Goal: Information Seeking & Learning: Find specific fact

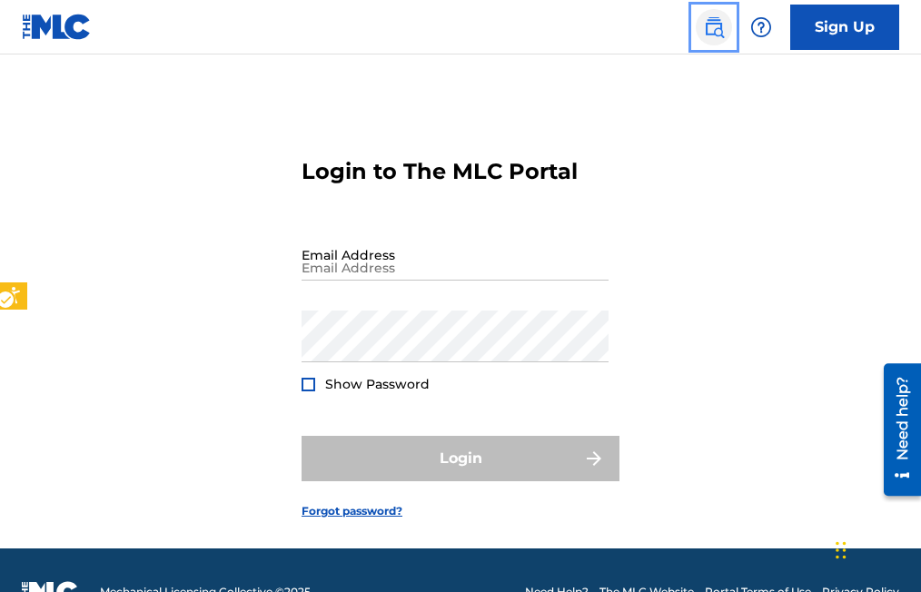
click at [718, 30] on img "Page Menu" at bounding box center [714, 27] width 22 height 22
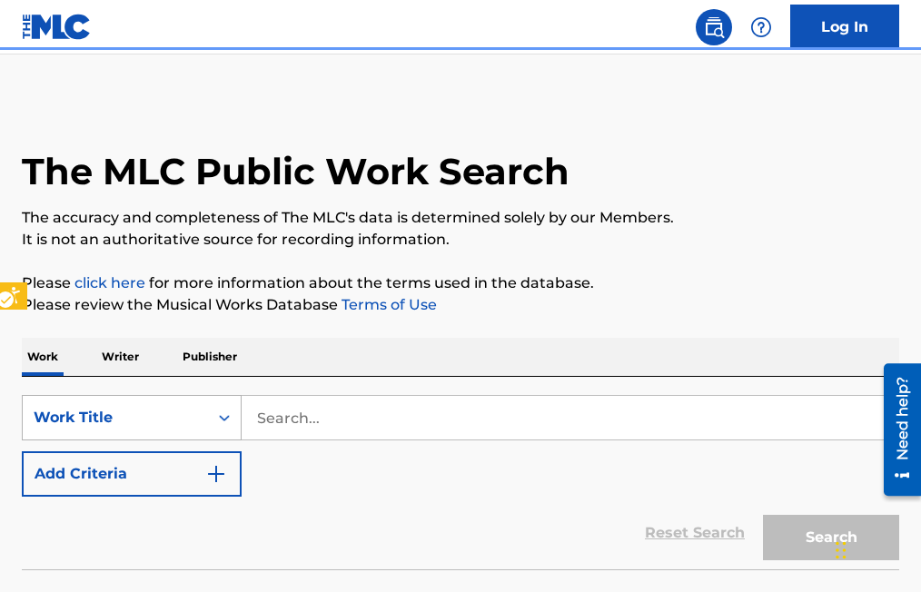
scroll to position [44, 0]
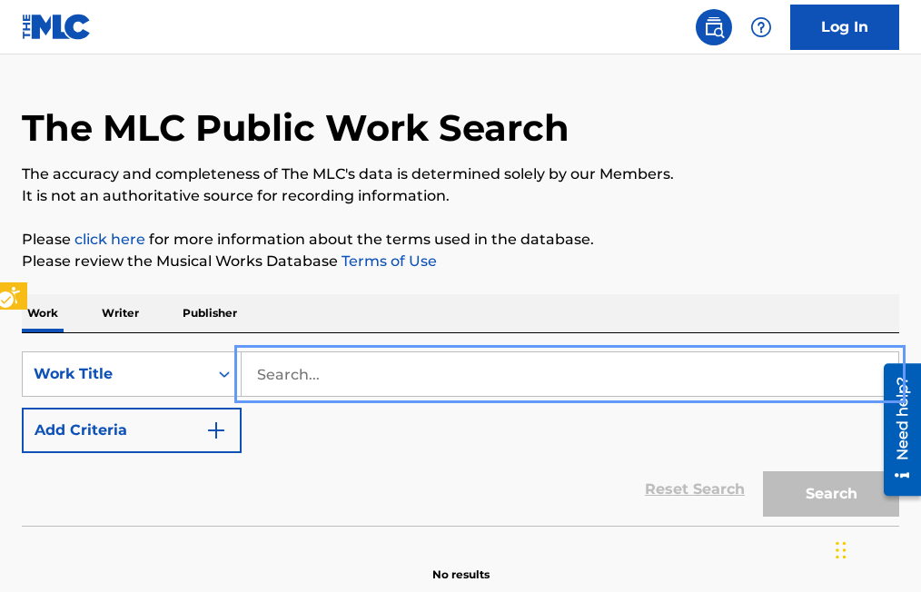
click at [255, 373] on input "Search..." at bounding box center [570, 375] width 657 height 44
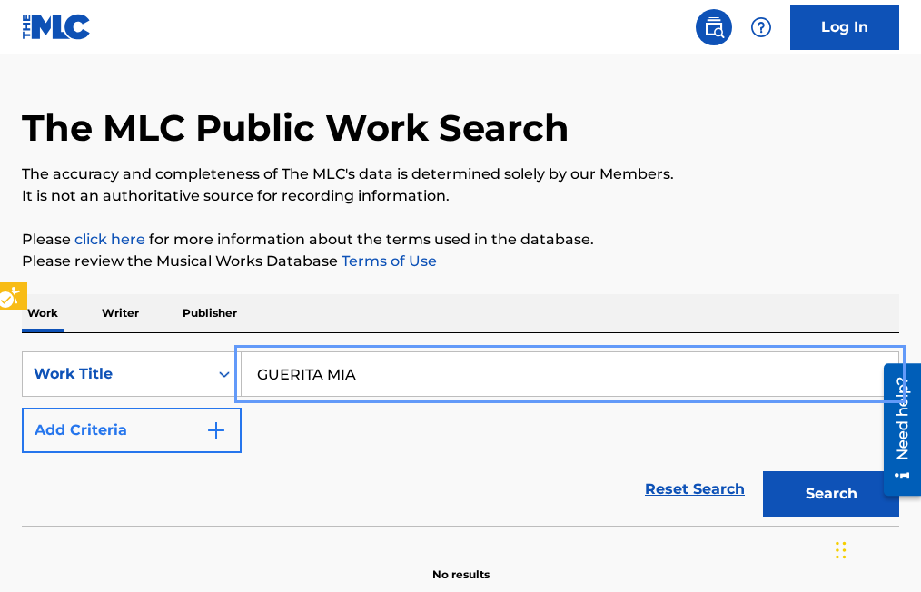
type input "GUERITA MIA"
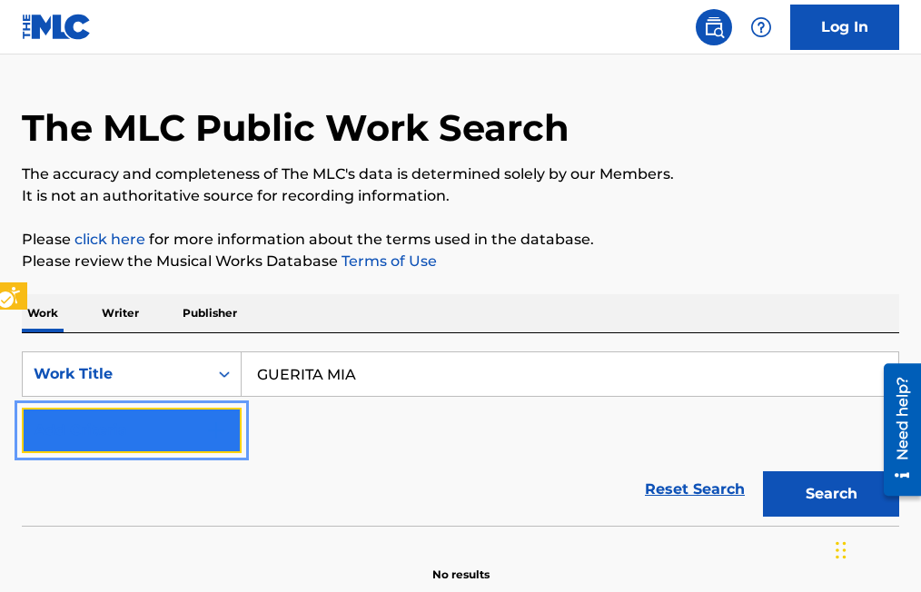
click at [224, 423] on img "Search Form" at bounding box center [216, 431] width 22 height 22
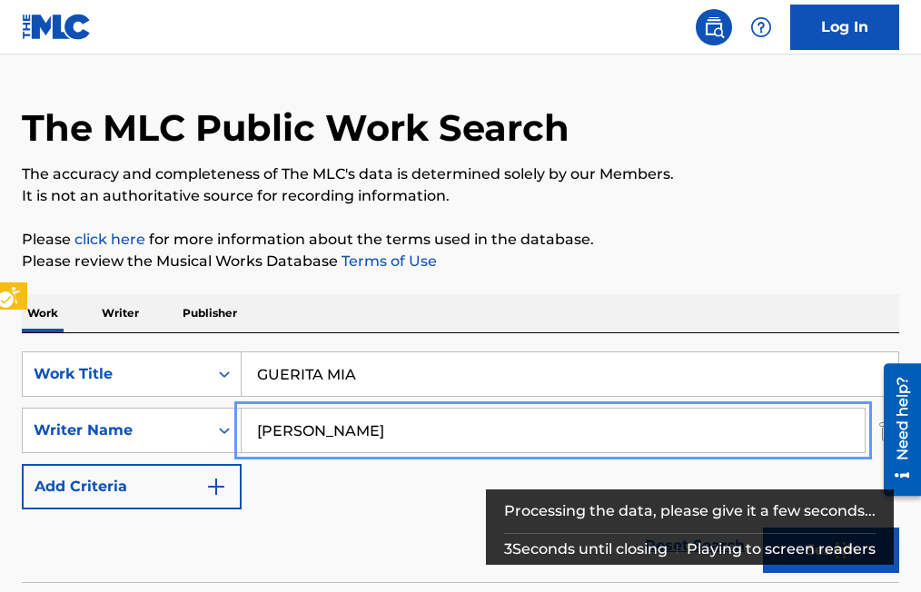
type input "VICENTE GARZA"
click at [22, 464] on button "Add Criteria" at bounding box center [132, 486] width 220 height 45
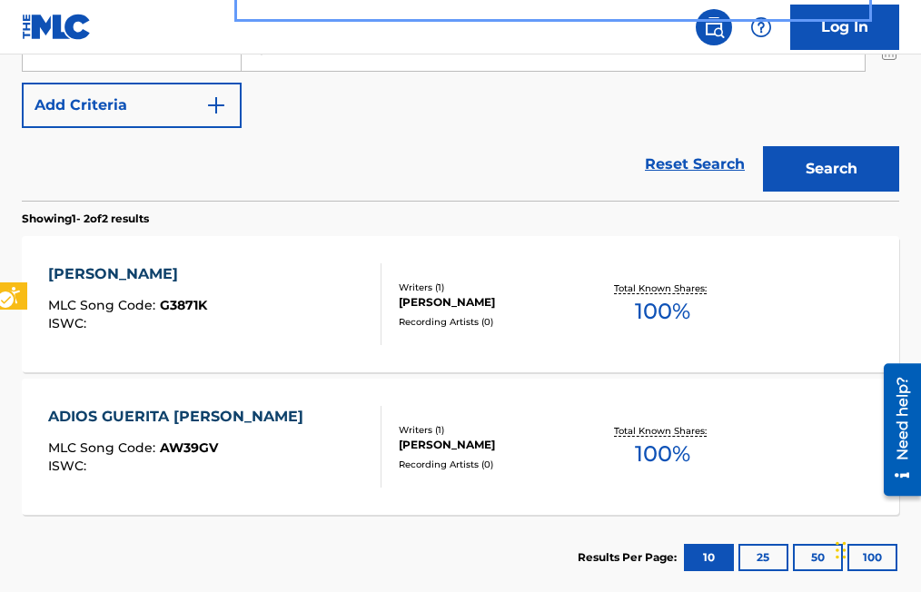
scroll to position [498, 0]
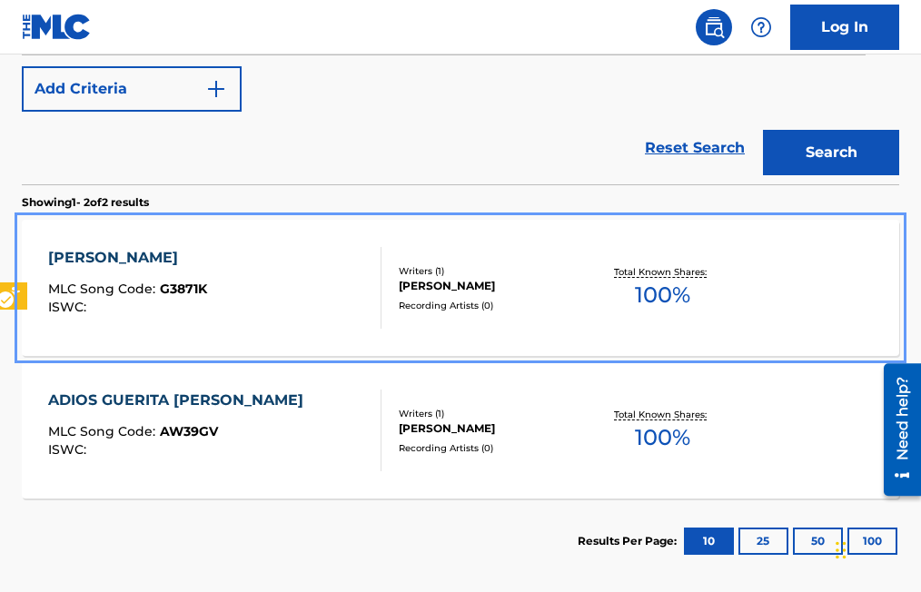
click at [188, 284] on span "G3871K" at bounding box center [183, 289] width 47 height 16
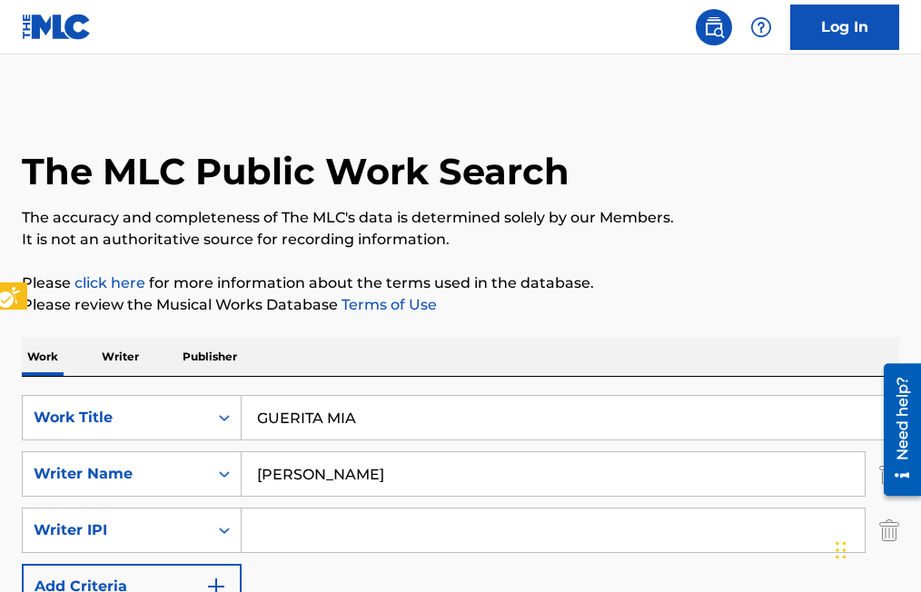
scroll to position [586, 0]
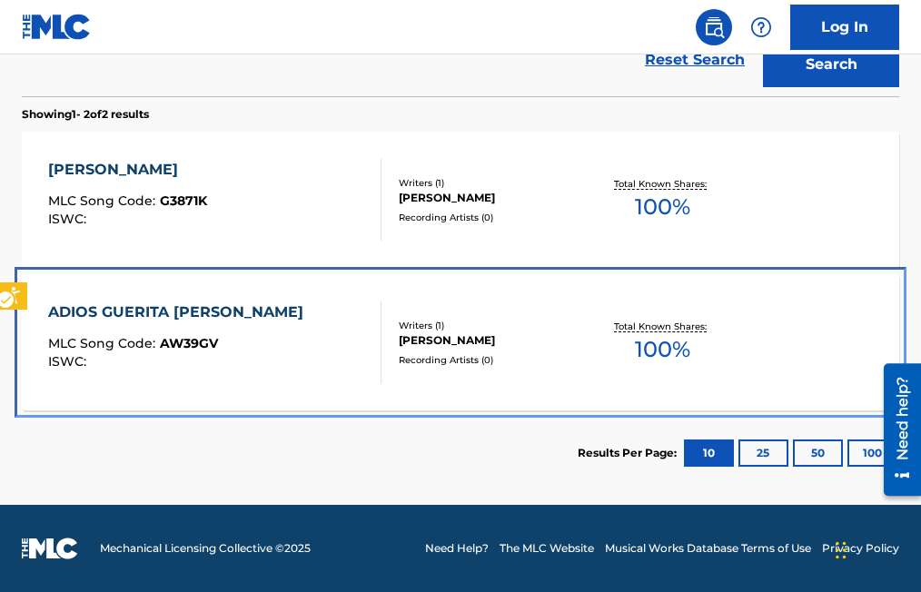
click at [194, 346] on span "AW39GV" at bounding box center [189, 343] width 58 height 16
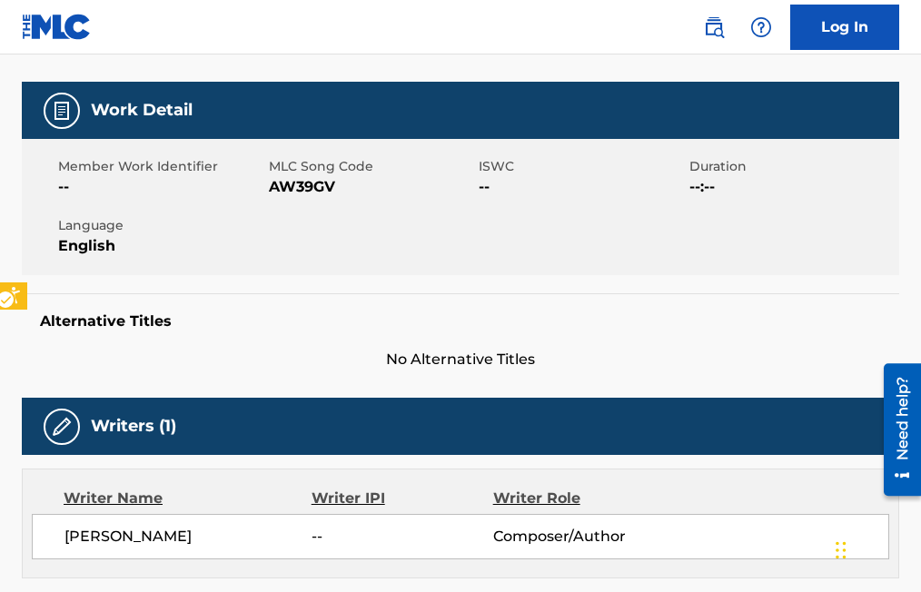
scroll to position [273, 0]
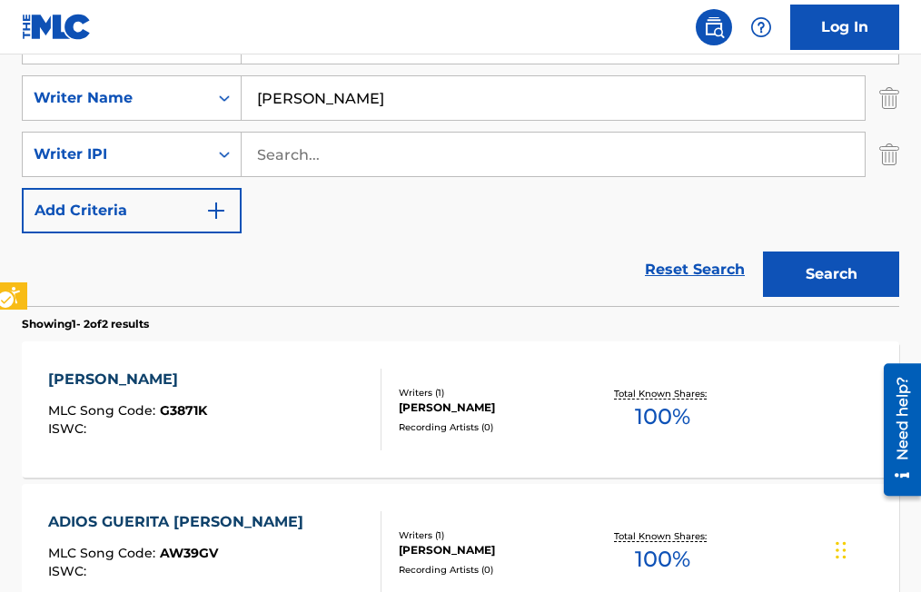
scroll to position [404, 0]
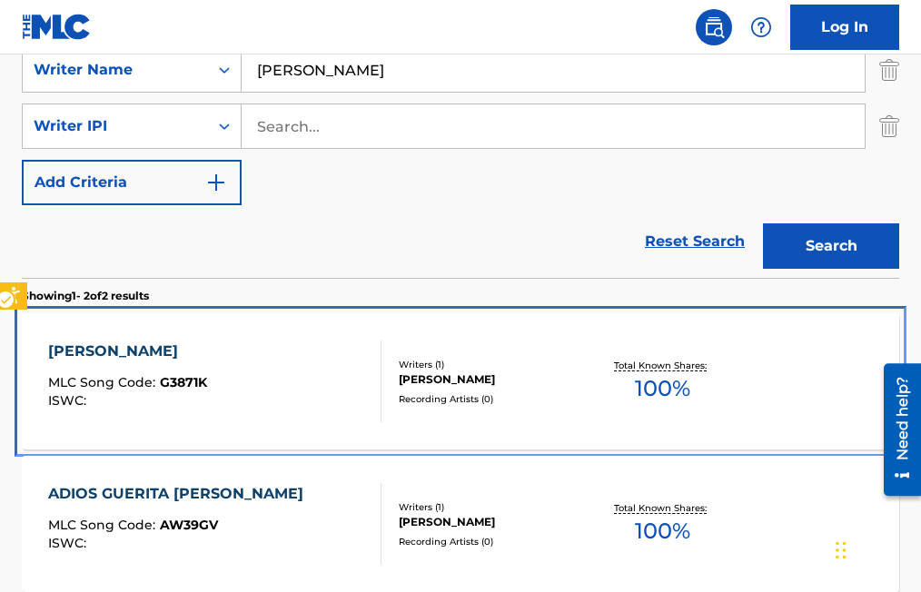
click at [175, 383] on span "G3871K" at bounding box center [183, 382] width 47 height 16
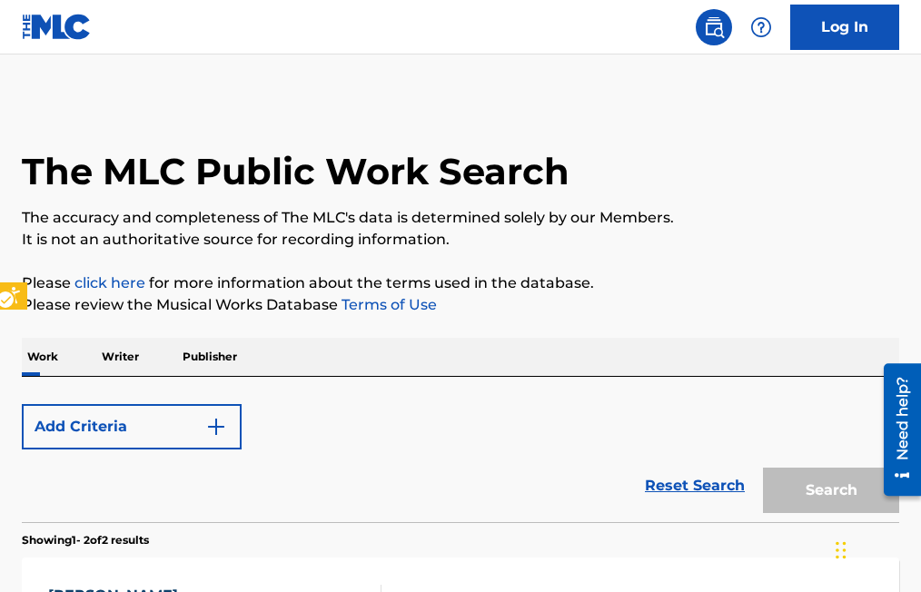
scroll to position [395, 0]
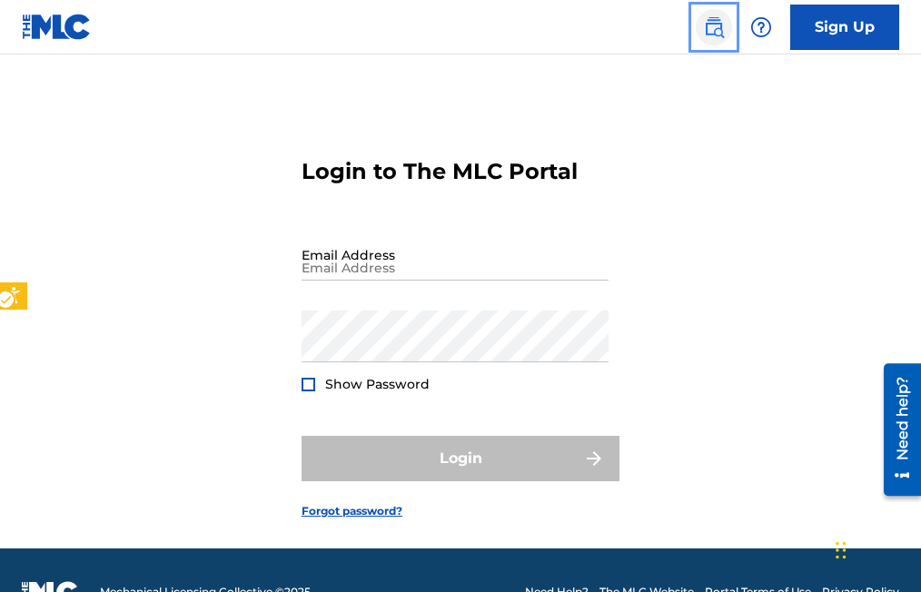
click at [712, 29] on img "Page Menu" at bounding box center [714, 27] width 22 height 22
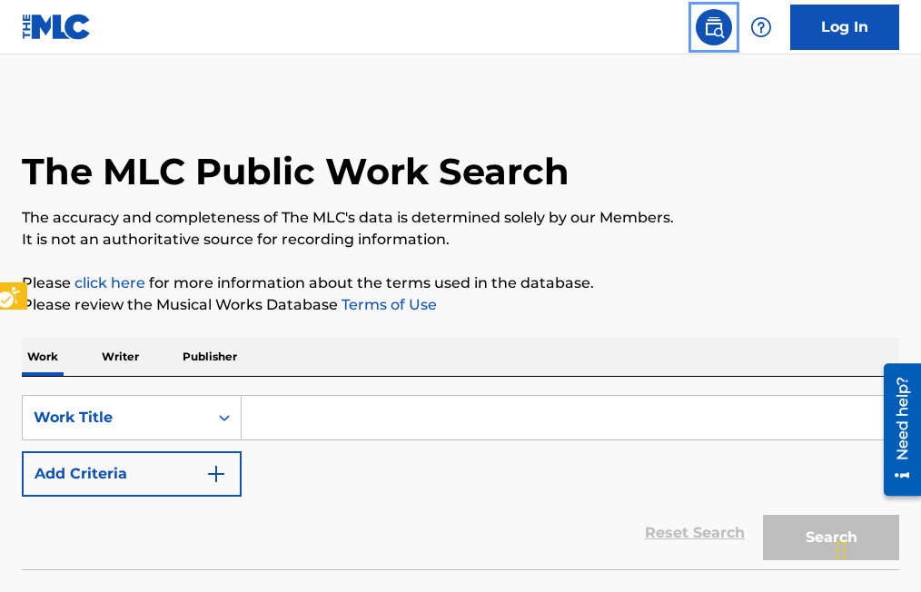
scroll to position [44, 0]
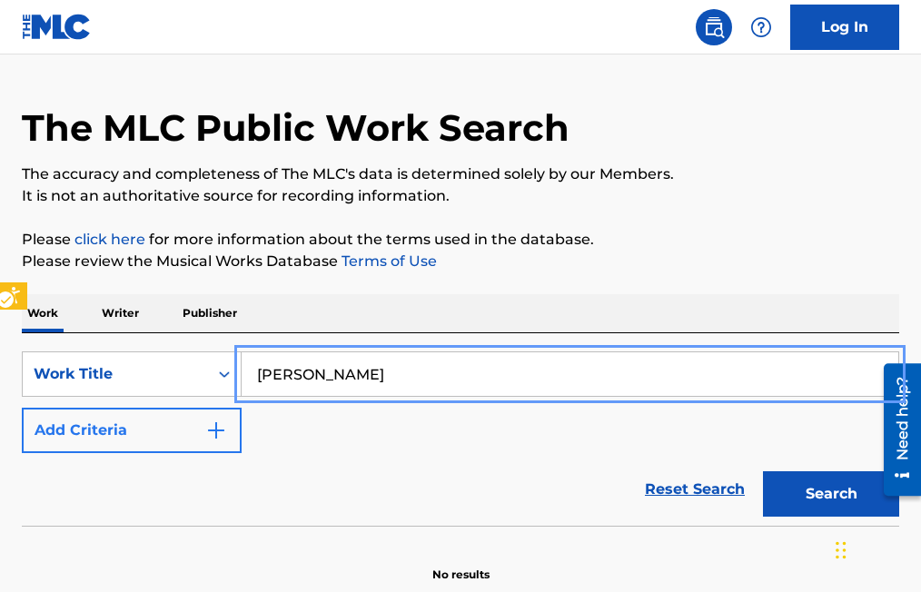
type input "GUERITA RAMOS"
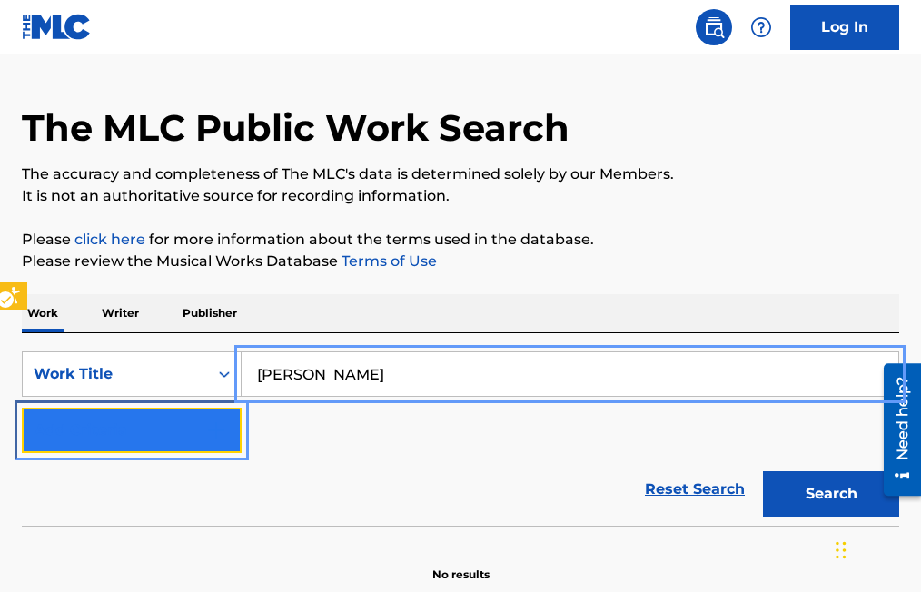
click at [234, 423] on button "Add Criteria" at bounding box center [132, 430] width 220 height 45
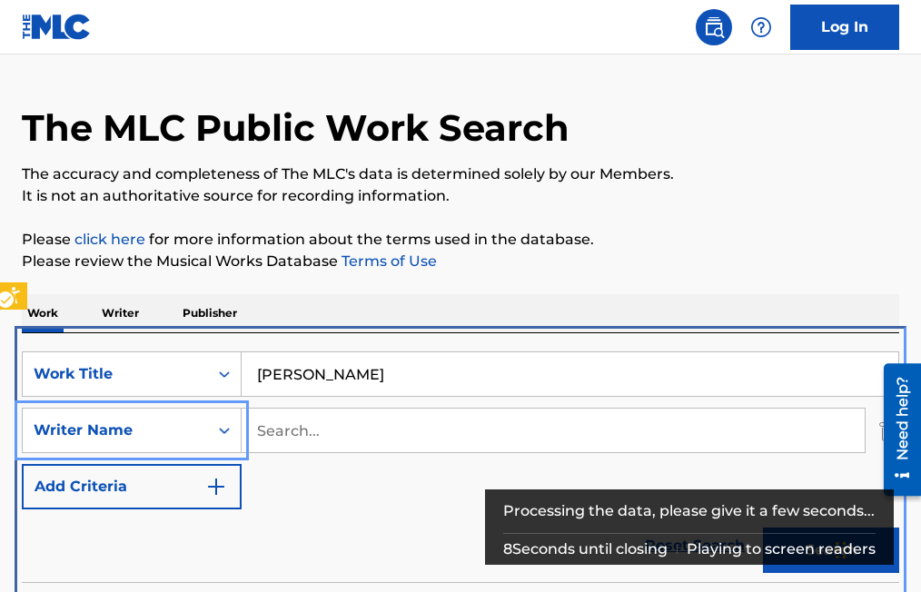
scroll to position [377, 0]
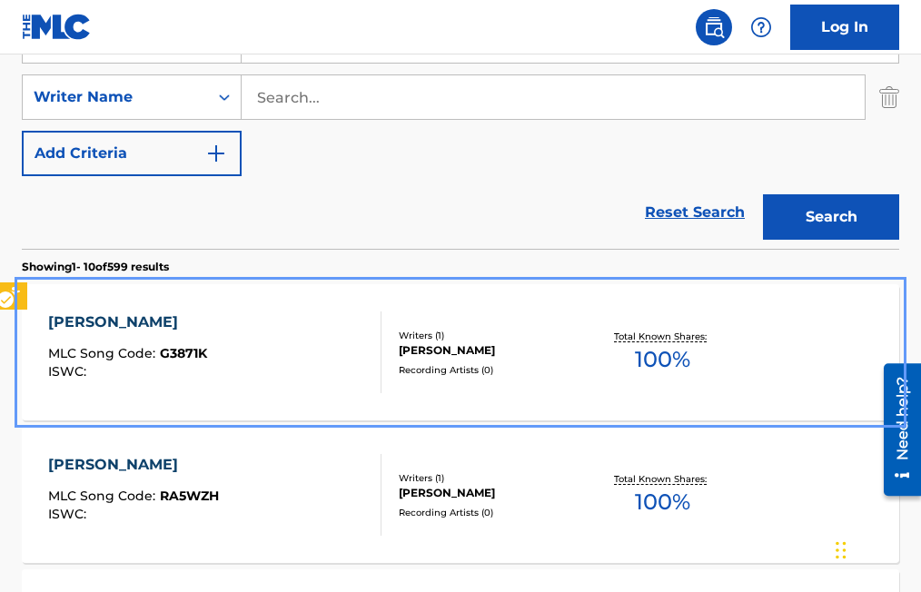
click at [199, 353] on span "G3871K" at bounding box center [183, 353] width 47 height 16
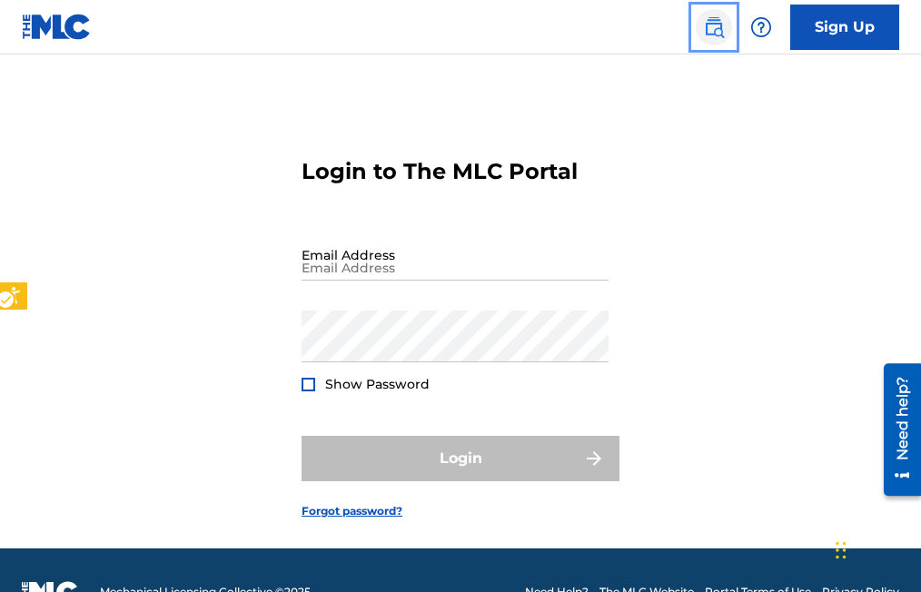
click at [714, 35] on img "Page Menu" at bounding box center [714, 27] width 22 height 22
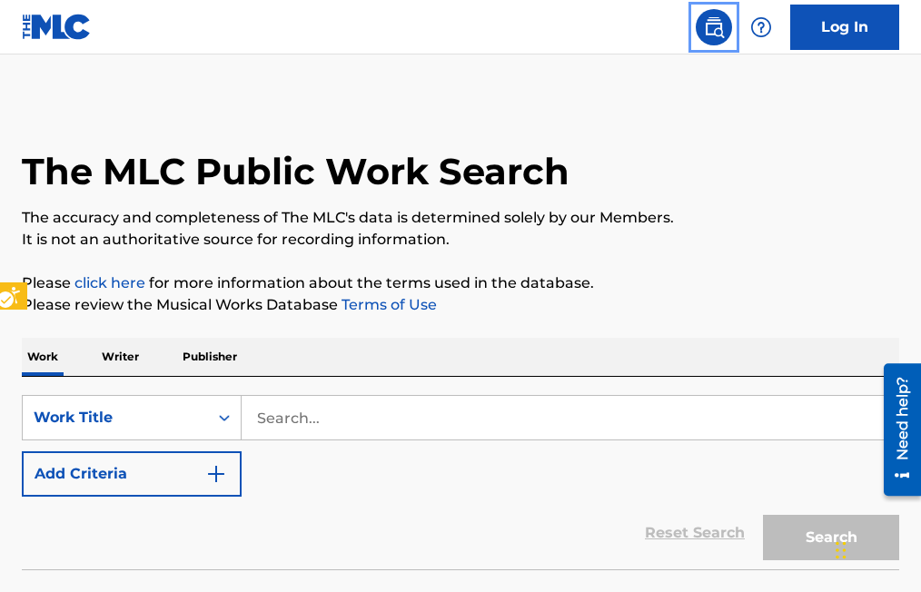
scroll to position [44, 0]
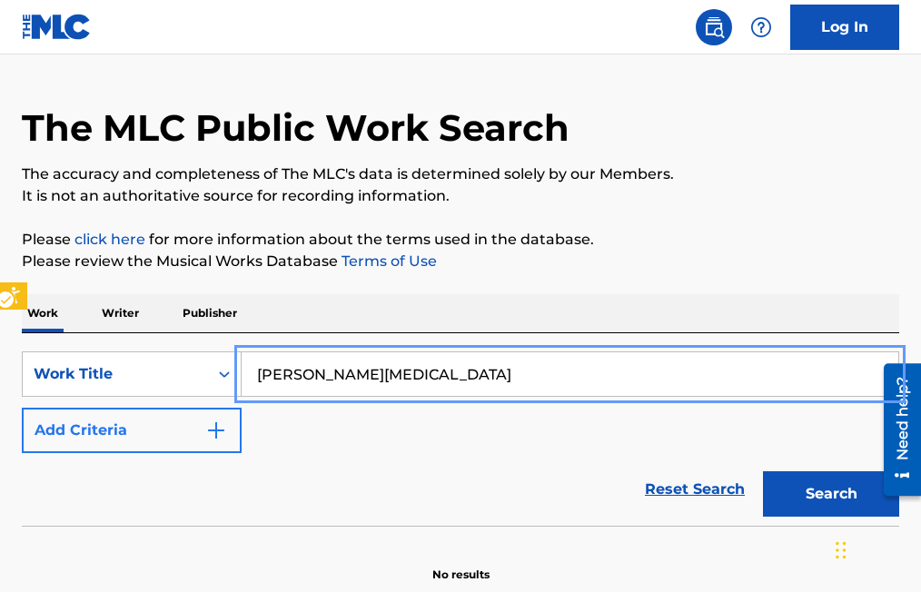
type input "CORAZON DE PIEDRA"
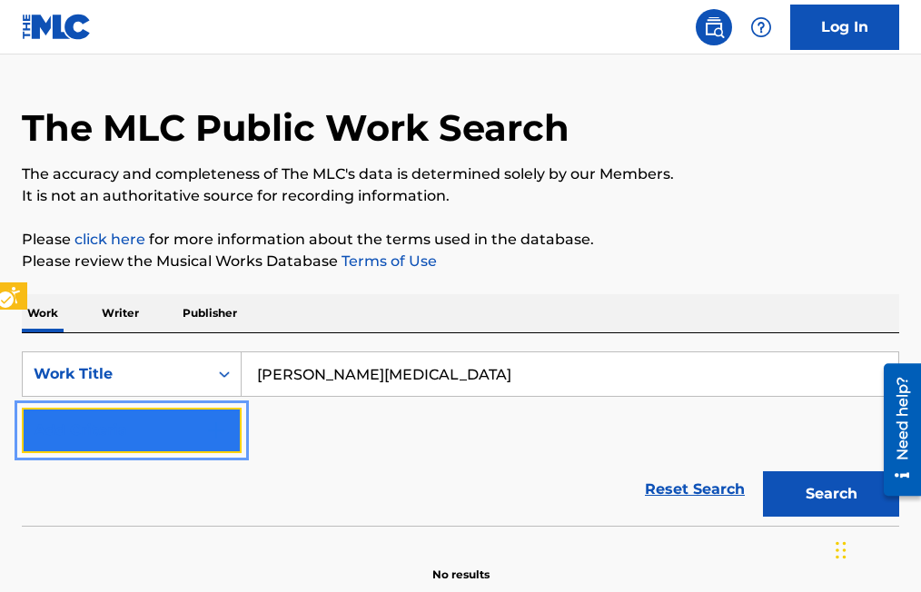
click at [215, 427] on img "Search Form" at bounding box center [216, 431] width 22 height 22
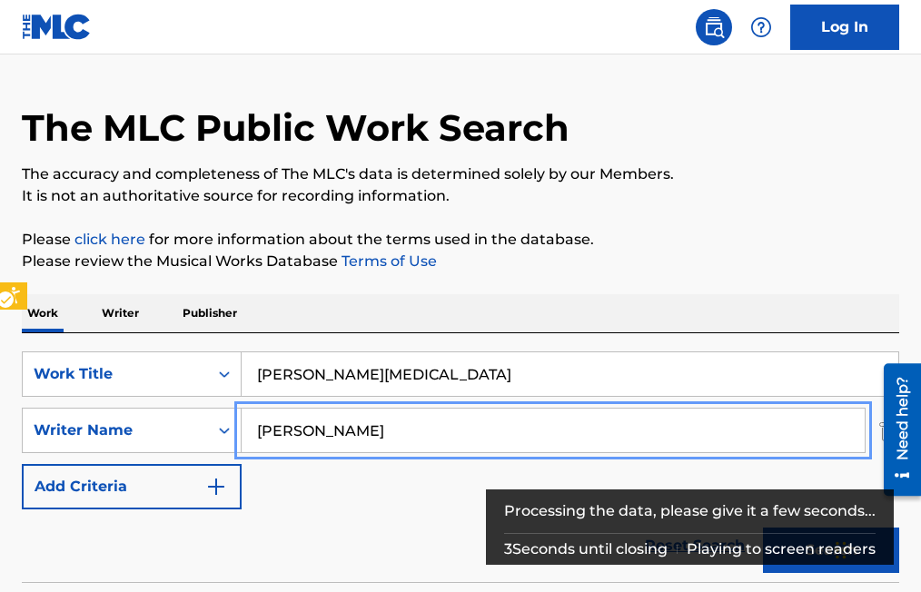
type input "VICENTE GARZA"
click at [22, 464] on button "Add Criteria" at bounding box center [132, 486] width 220 height 45
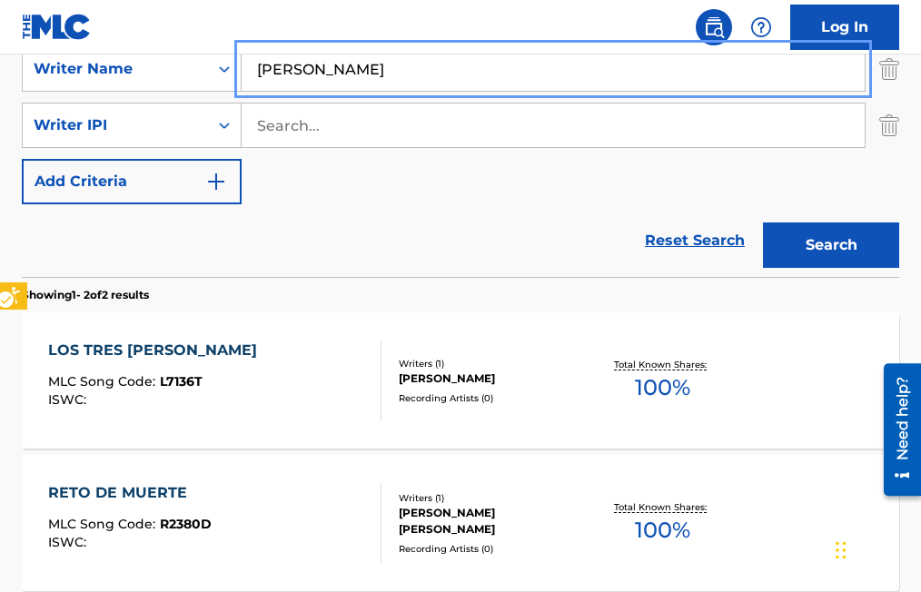
scroll to position [404, 0]
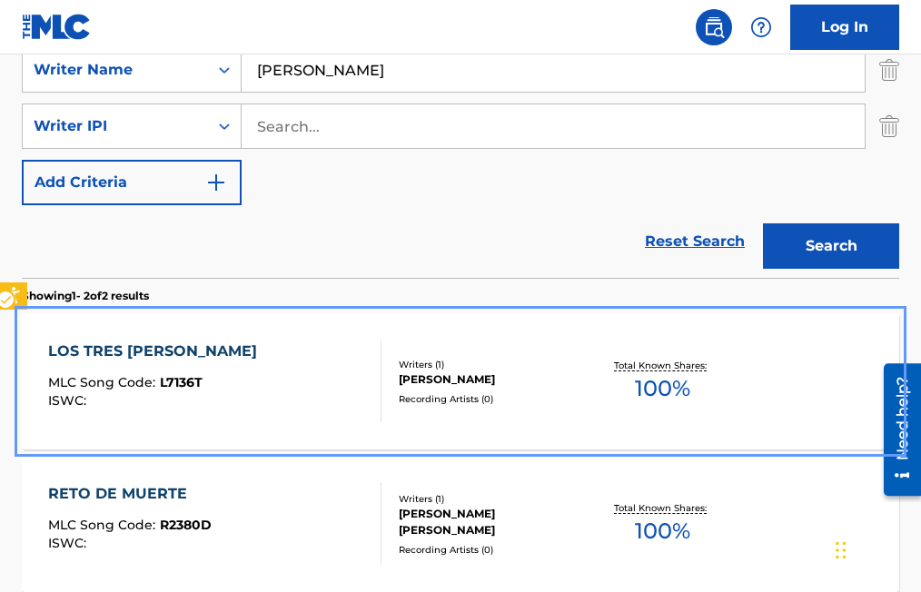
click at [178, 382] on span "L7136T" at bounding box center [181, 382] width 43 height 16
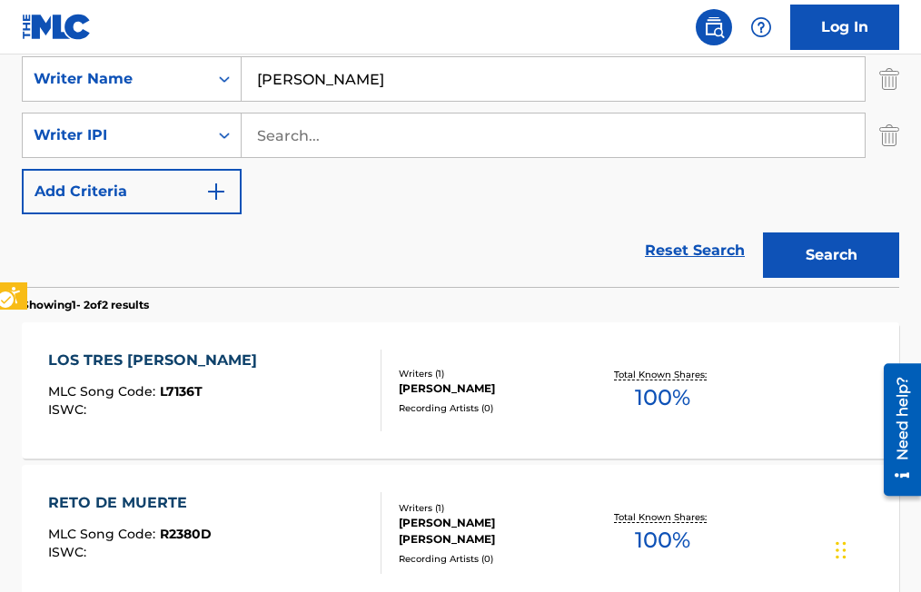
scroll to position [486, 0]
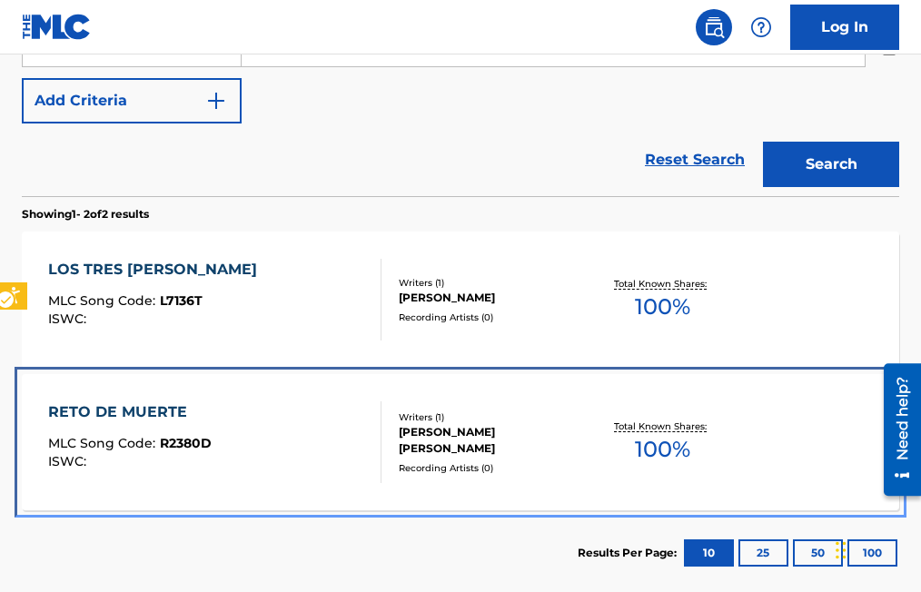
click at [190, 447] on span "R2380D" at bounding box center [186, 443] width 52 height 16
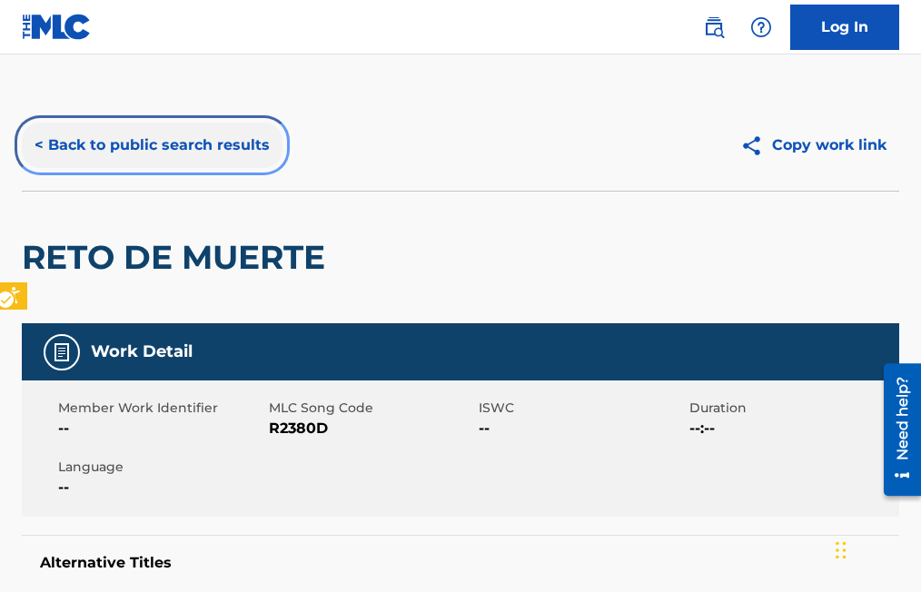
click at [35, 145] on button "< Back to public search results" at bounding box center [152, 145] width 261 height 45
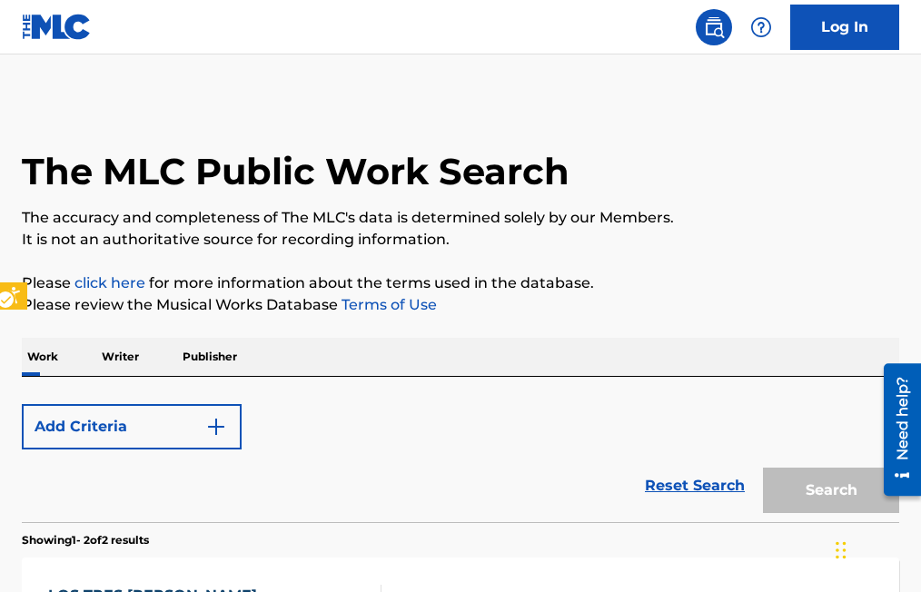
scroll to position [586, 0]
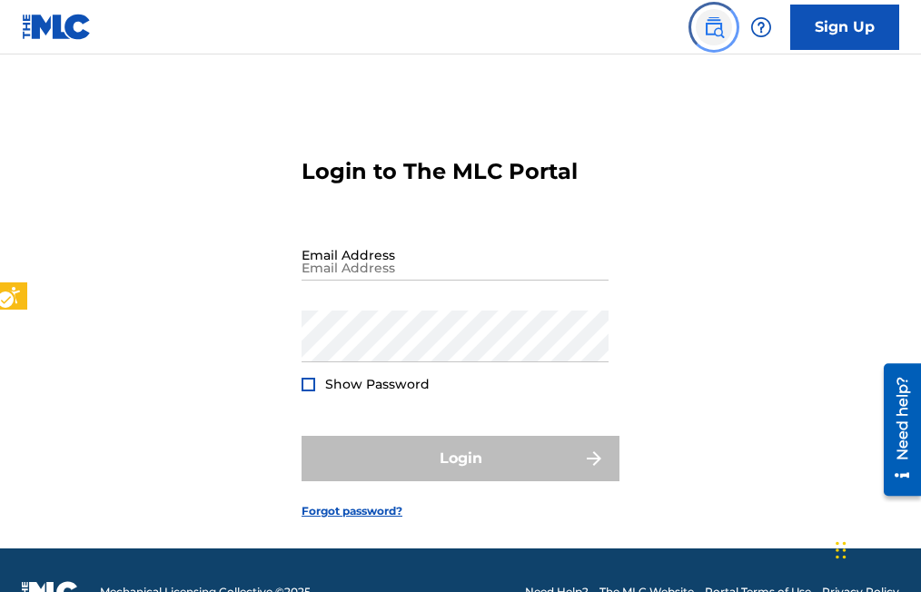
click at [714, 25] on img "Page Menu" at bounding box center [714, 27] width 22 height 22
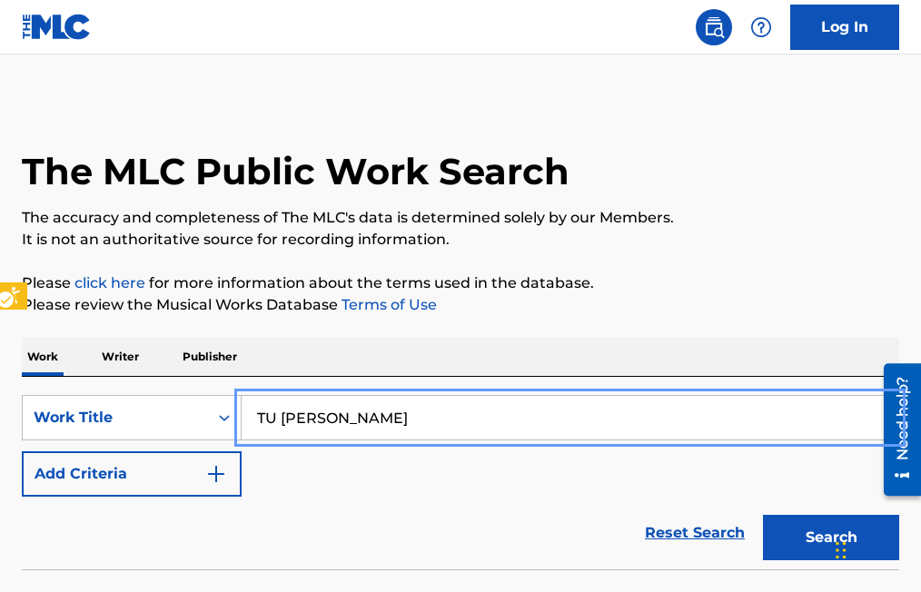
type input "TU MANO BLANCA"
click at [763, 515] on button "Search" at bounding box center [831, 537] width 136 height 45
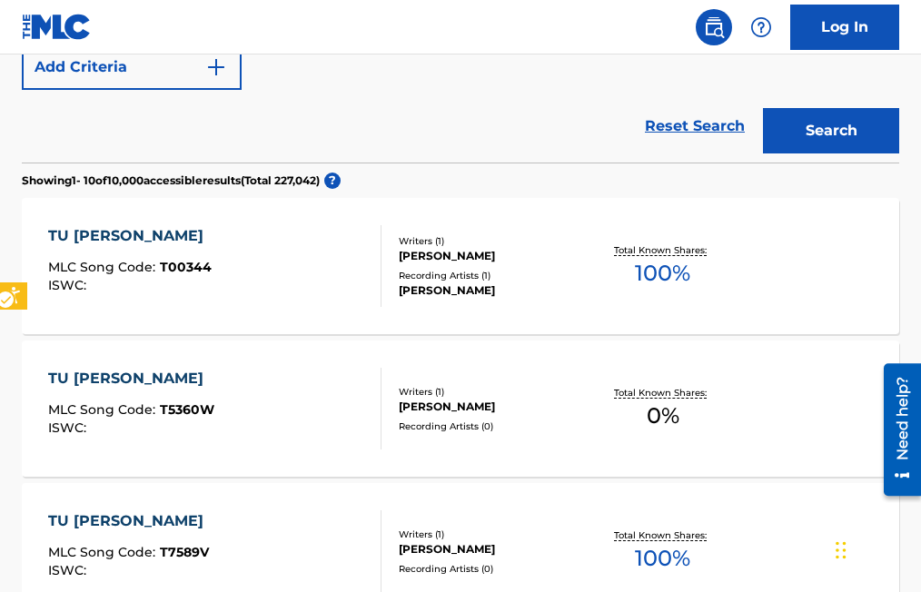
scroll to position [454, 0]
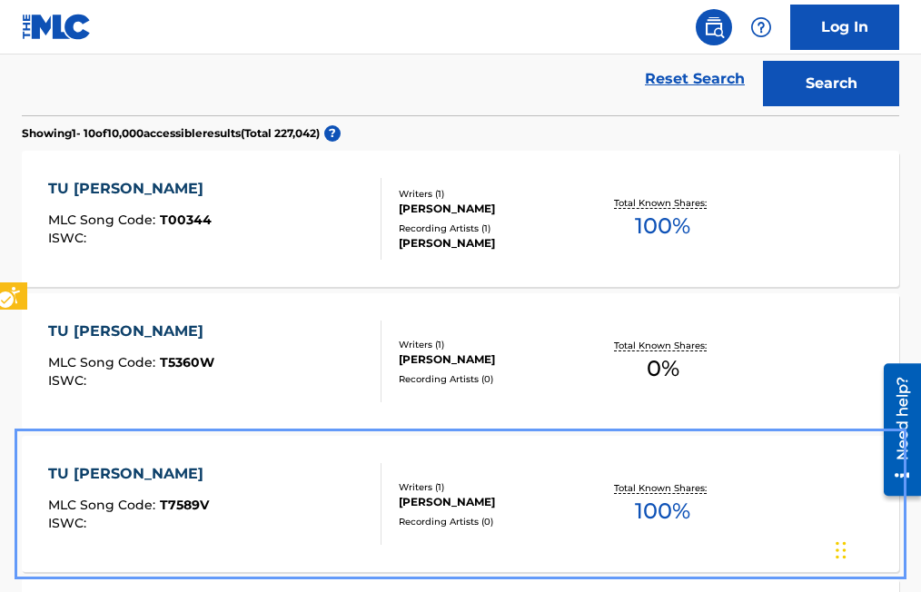
click at [197, 507] on span "T7589V" at bounding box center [184, 505] width 49 height 16
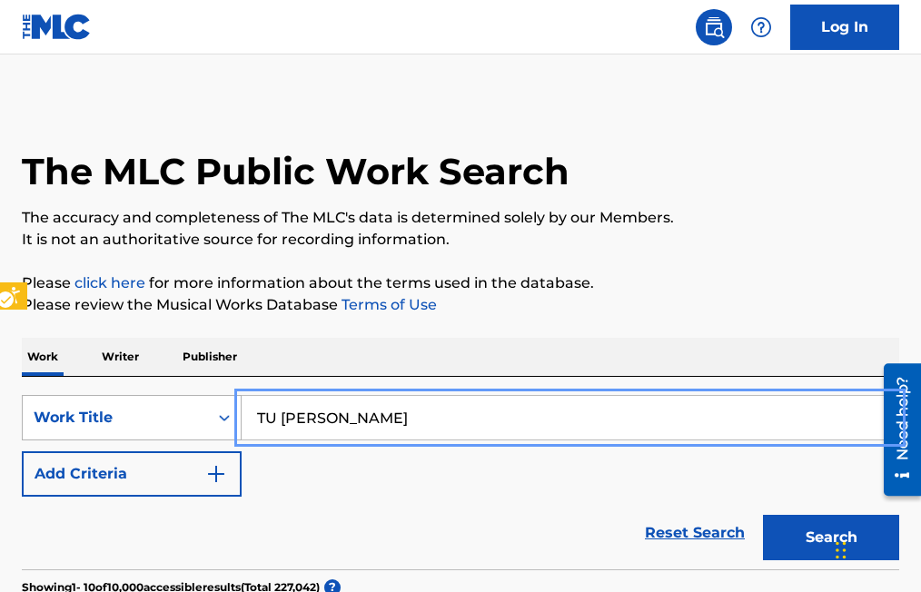
drag, startPoint x: 430, startPoint y: 417, endPoint x: 209, endPoint y: 414, distance: 220.8
type input "CORAZON DE PIEDRA"
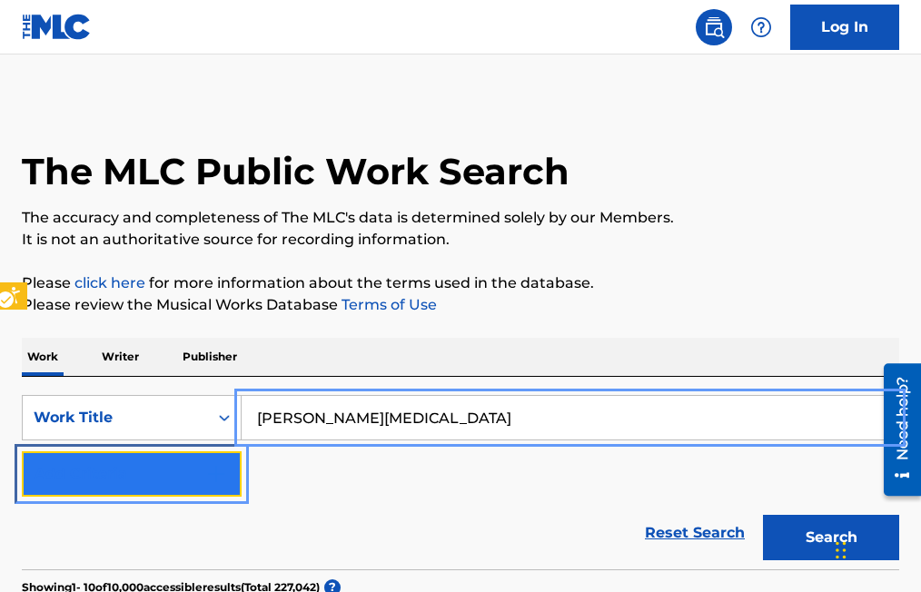
click at [227, 466] on button "Add Criteria" at bounding box center [132, 474] width 220 height 45
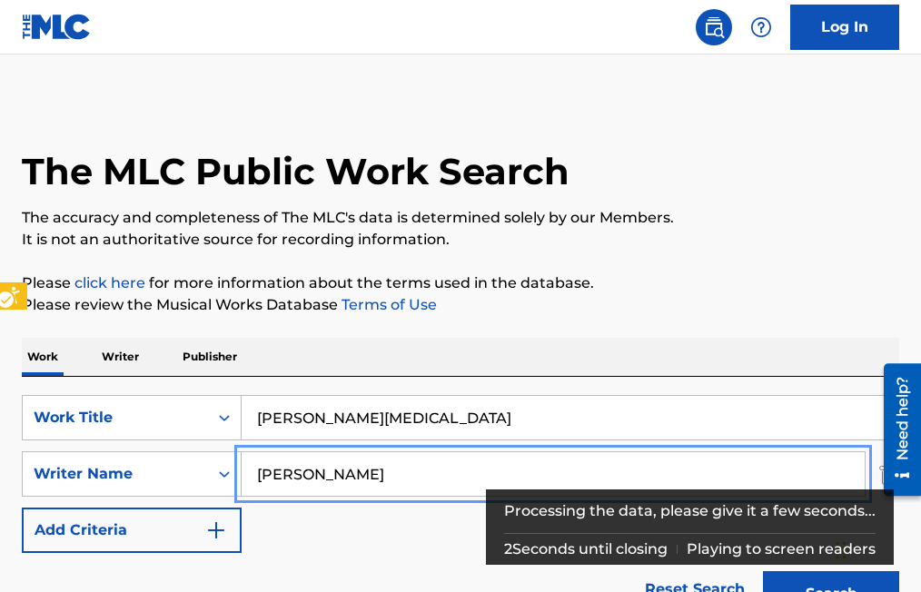
type input "VICENTE GARZA"
click at [22, 508] on button "Add Criteria" at bounding box center [132, 530] width 220 height 45
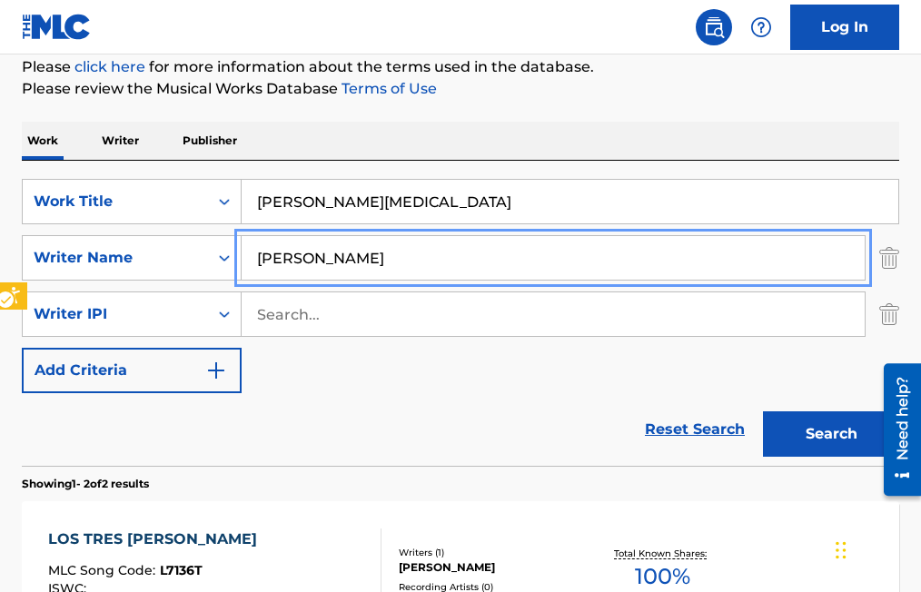
scroll to position [223, 0]
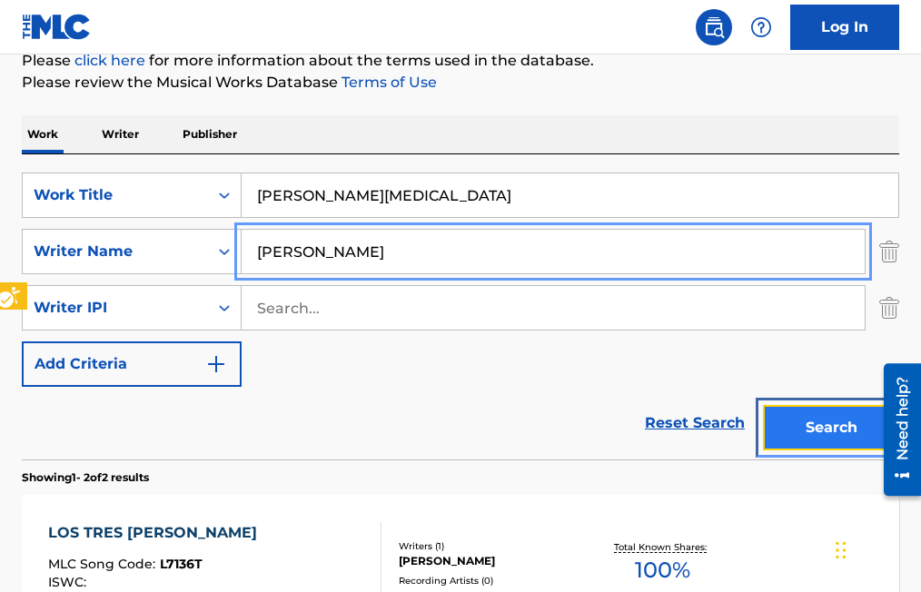
click at [819, 426] on button "Search" at bounding box center [831, 427] width 136 height 45
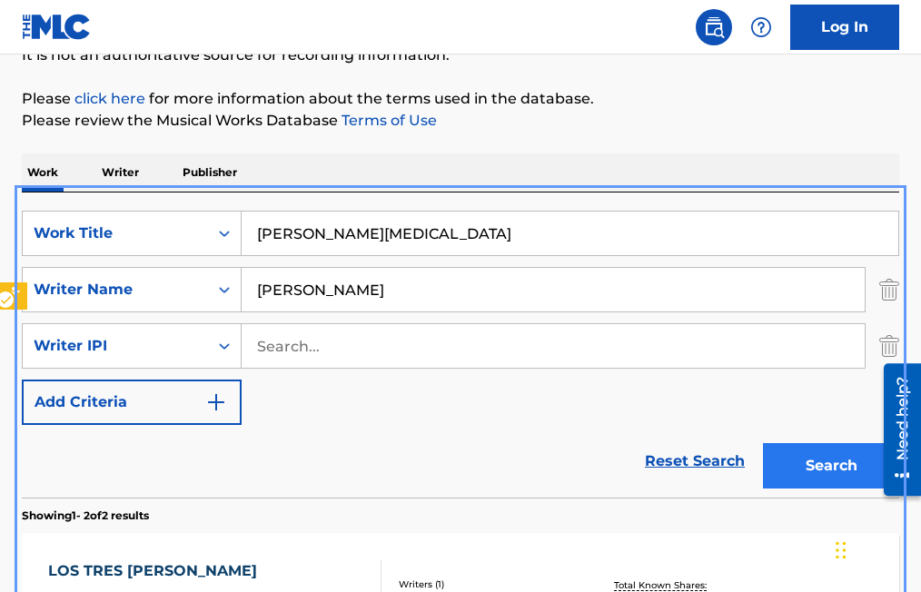
scroll to position [182, 0]
